Goal: Information Seeking & Learning: Learn about a topic

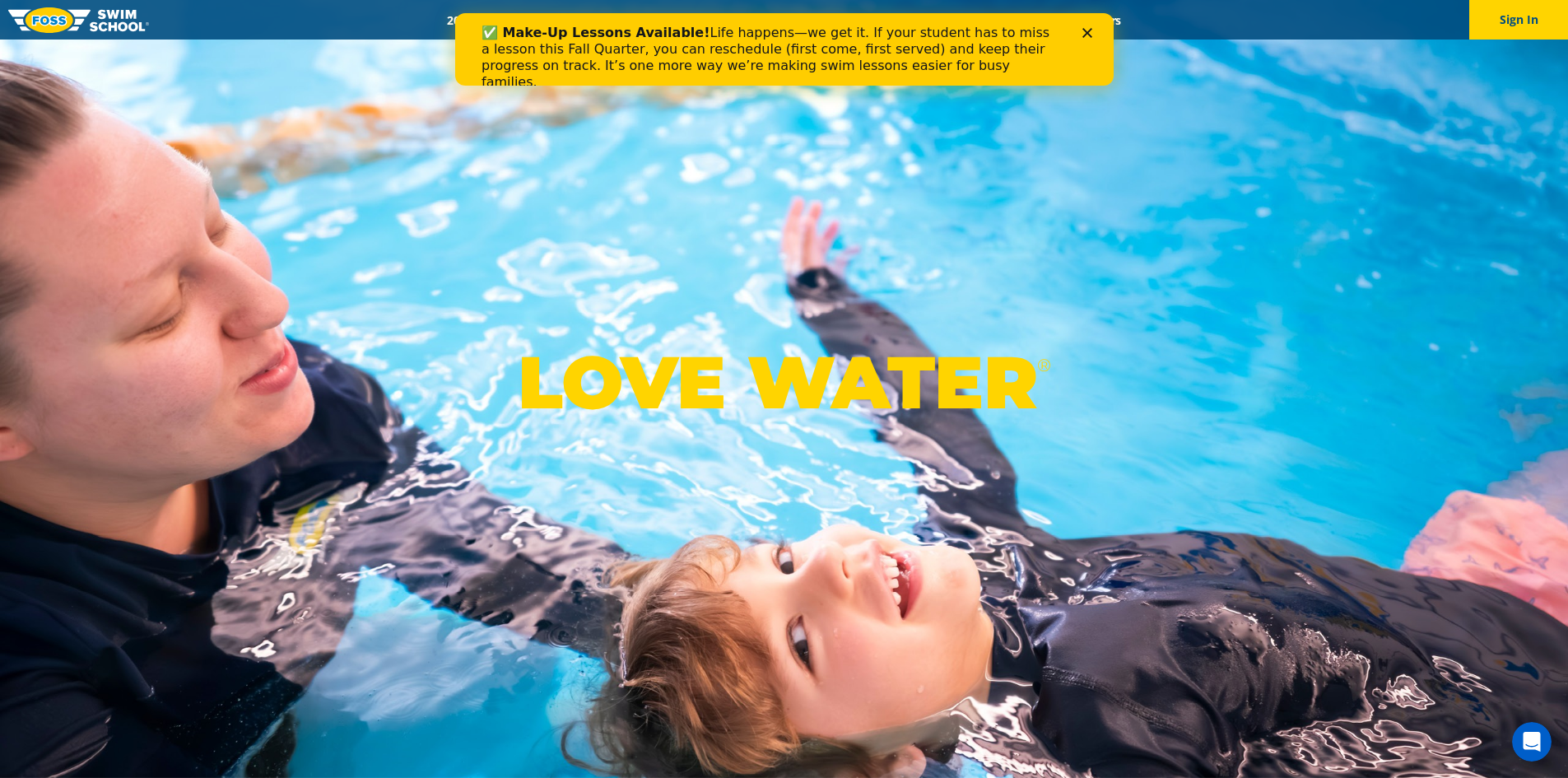
click at [1086, 33] on polygon "Close" at bounding box center [1086, 32] width 10 height 10
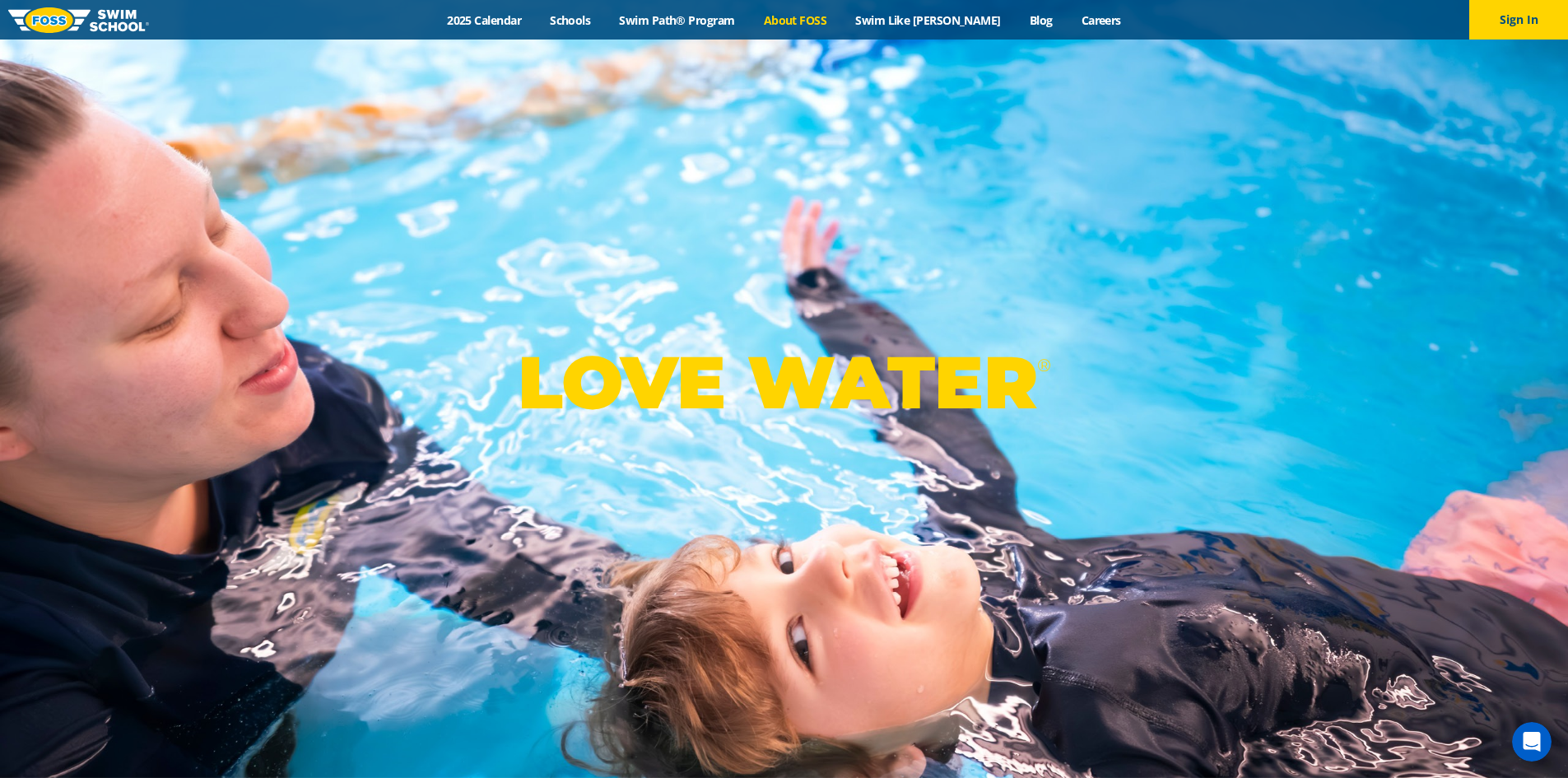
click at [823, 25] on link "About FOSS" at bounding box center [795, 20] width 92 height 16
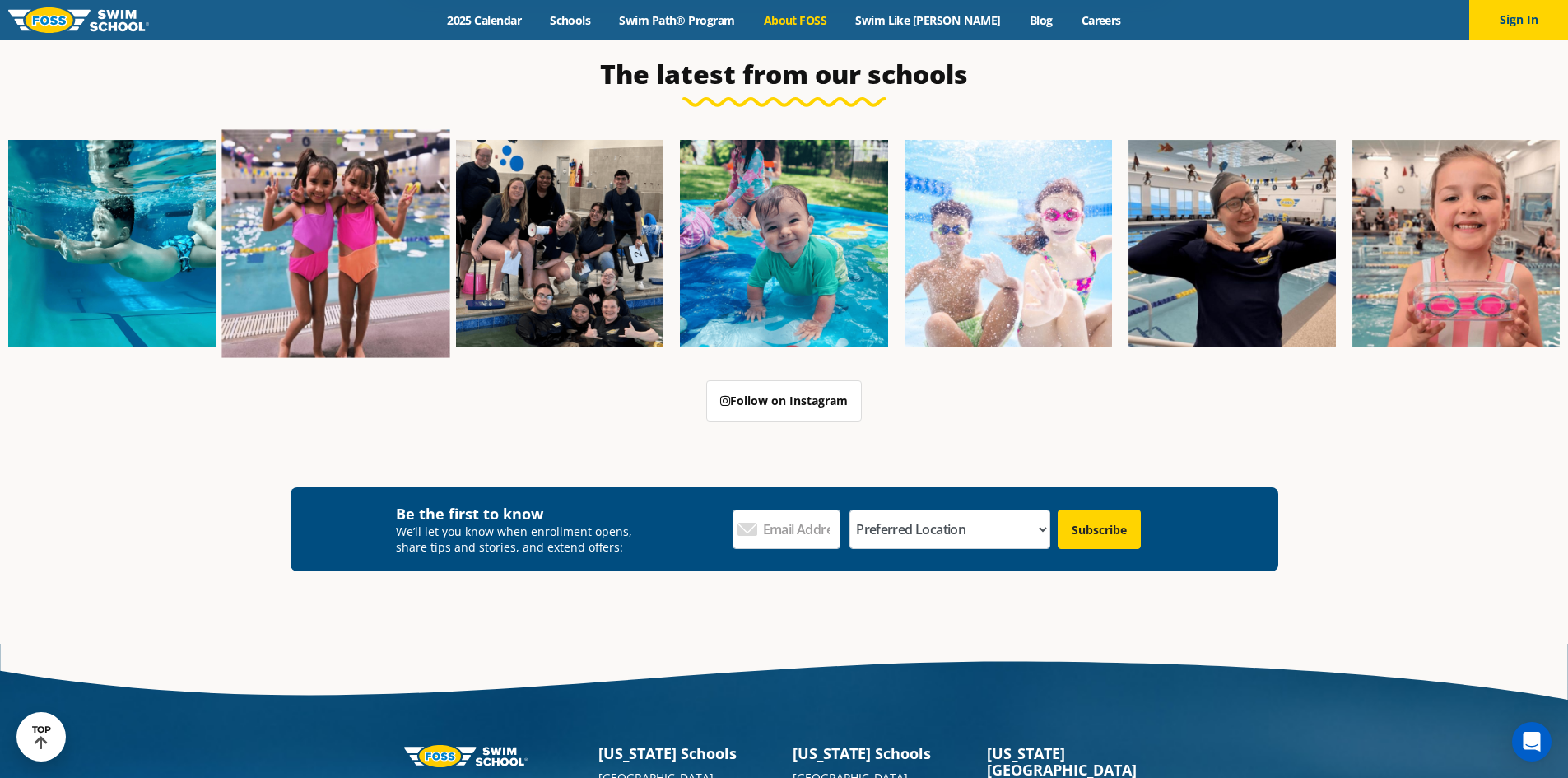
scroll to position [4222, 0]
